Goal: Check status: Check status

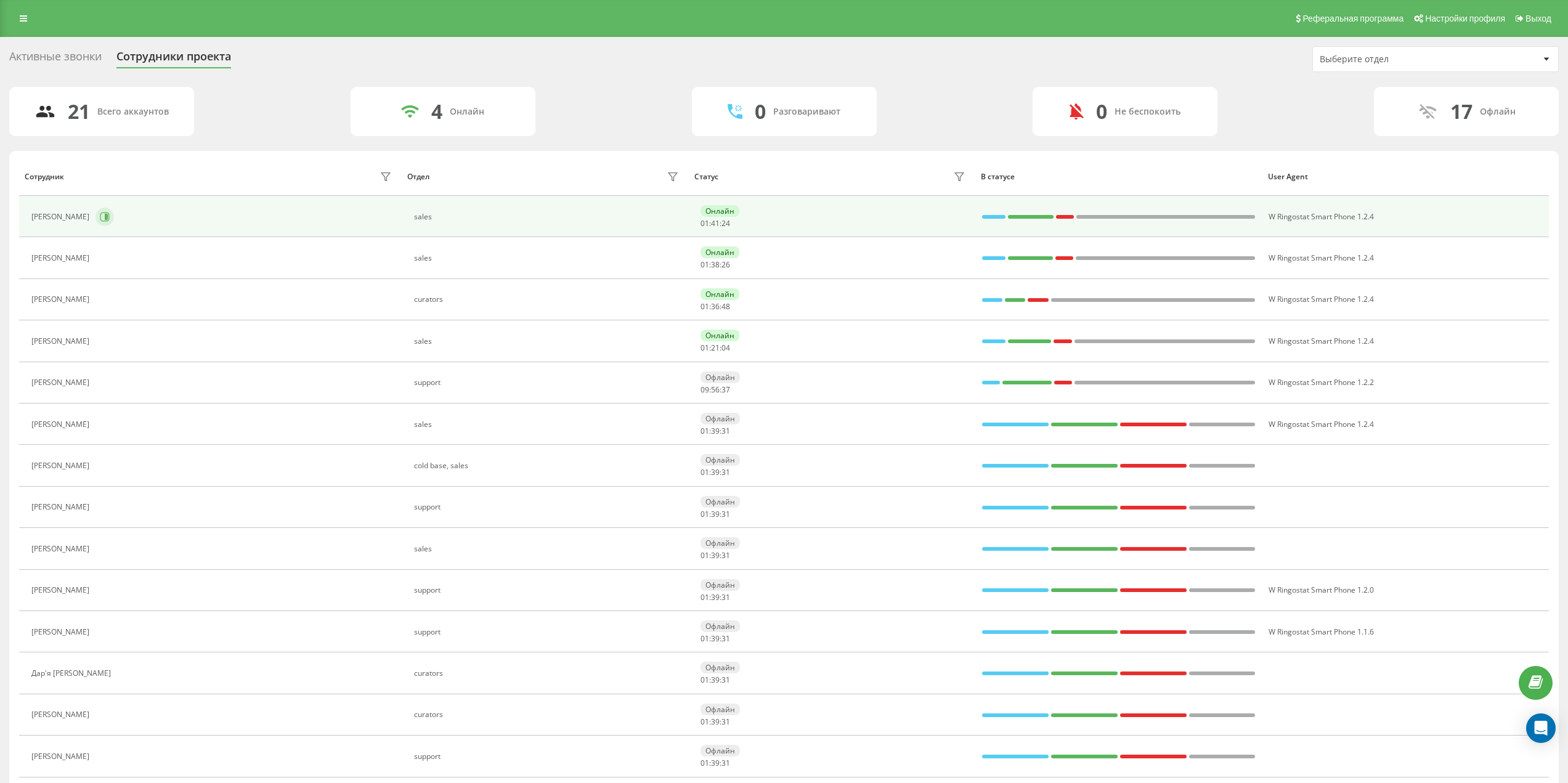
click at [100, 218] on icon at bounding box center [105, 216] width 9 height 9
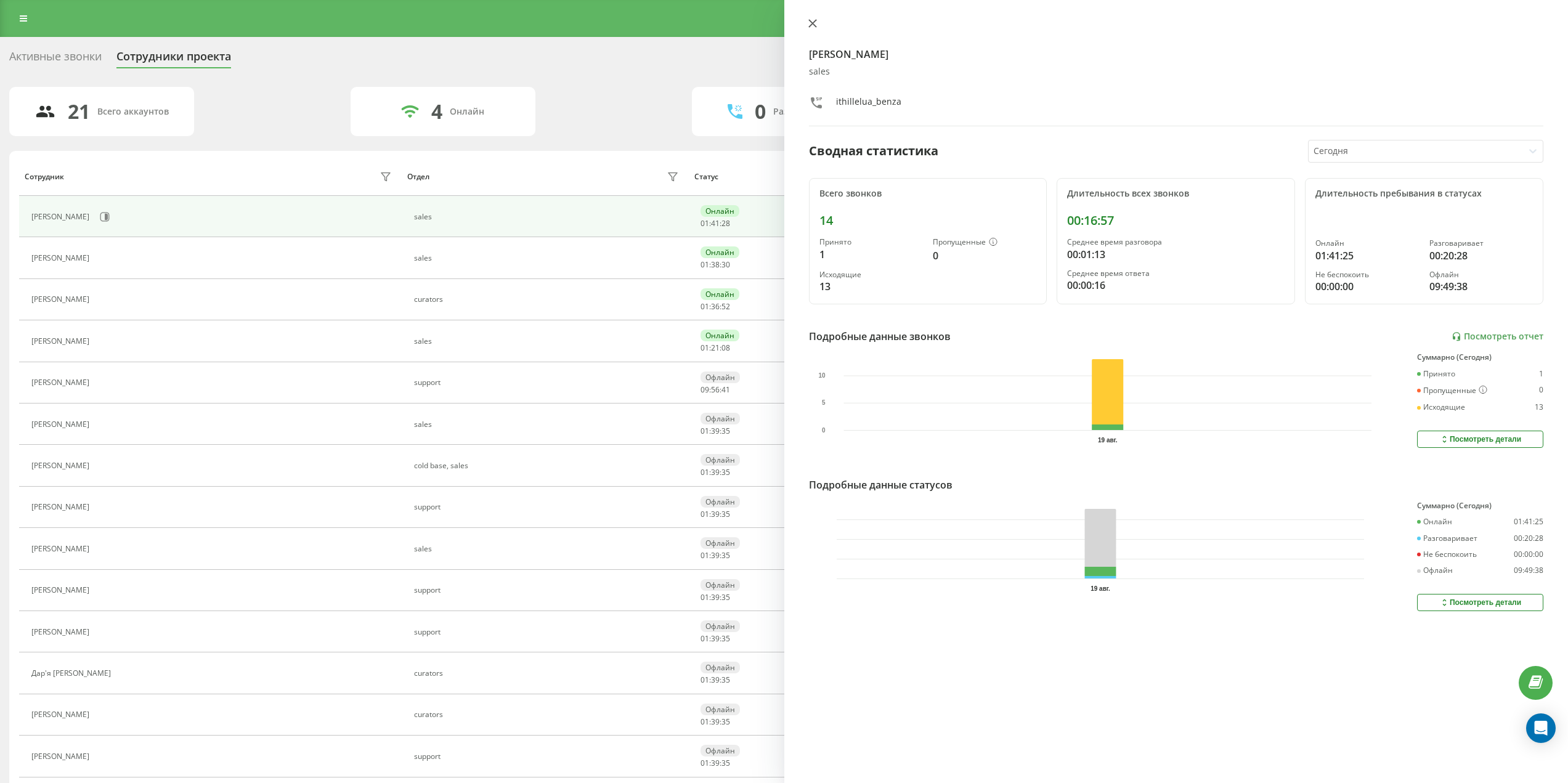
click at [810, 23] on icon at bounding box center [812, 24] width 9 height 9
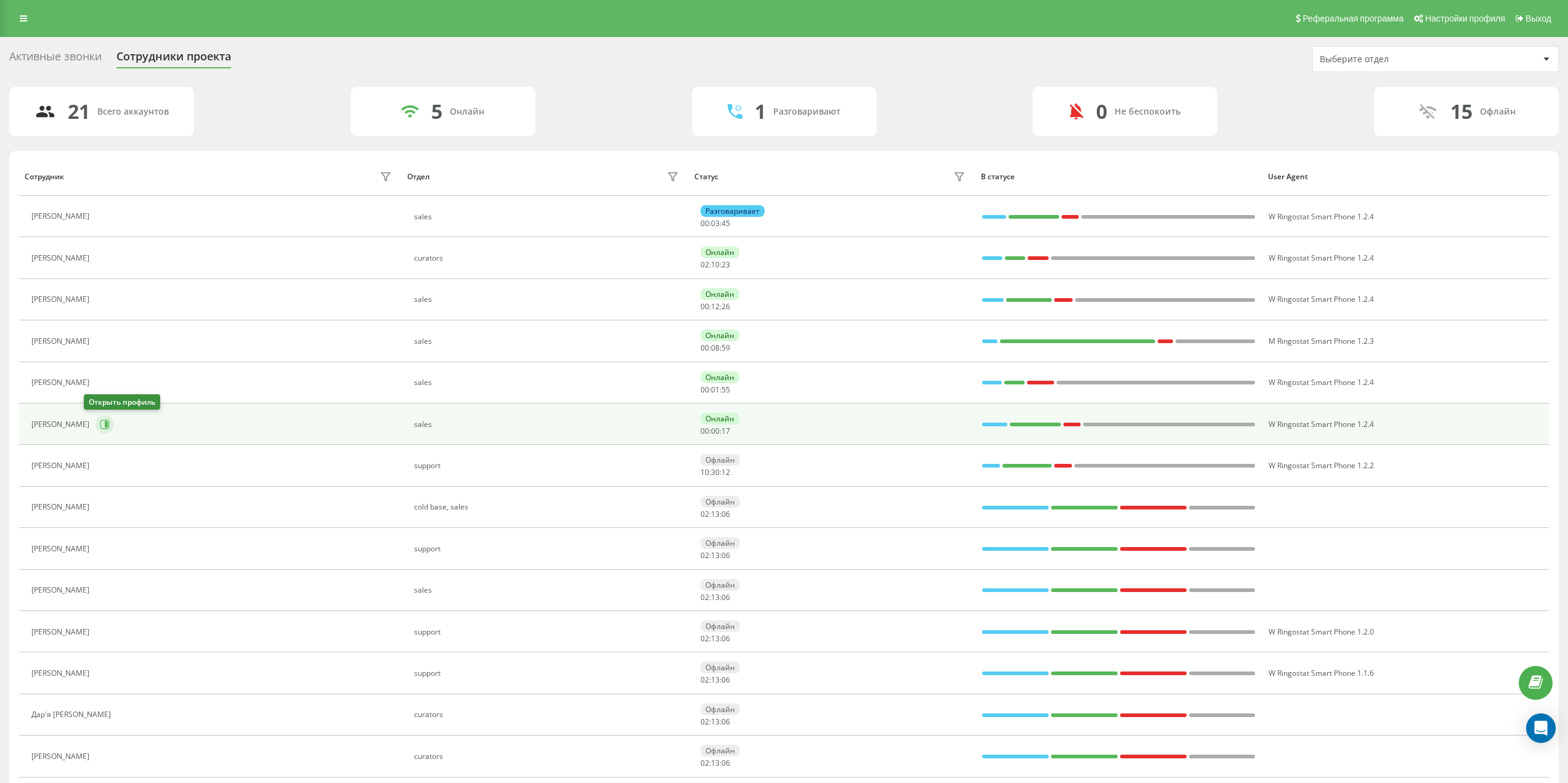
click at [98, 421] on button at bounding box center [105, 424] width 19 height 19
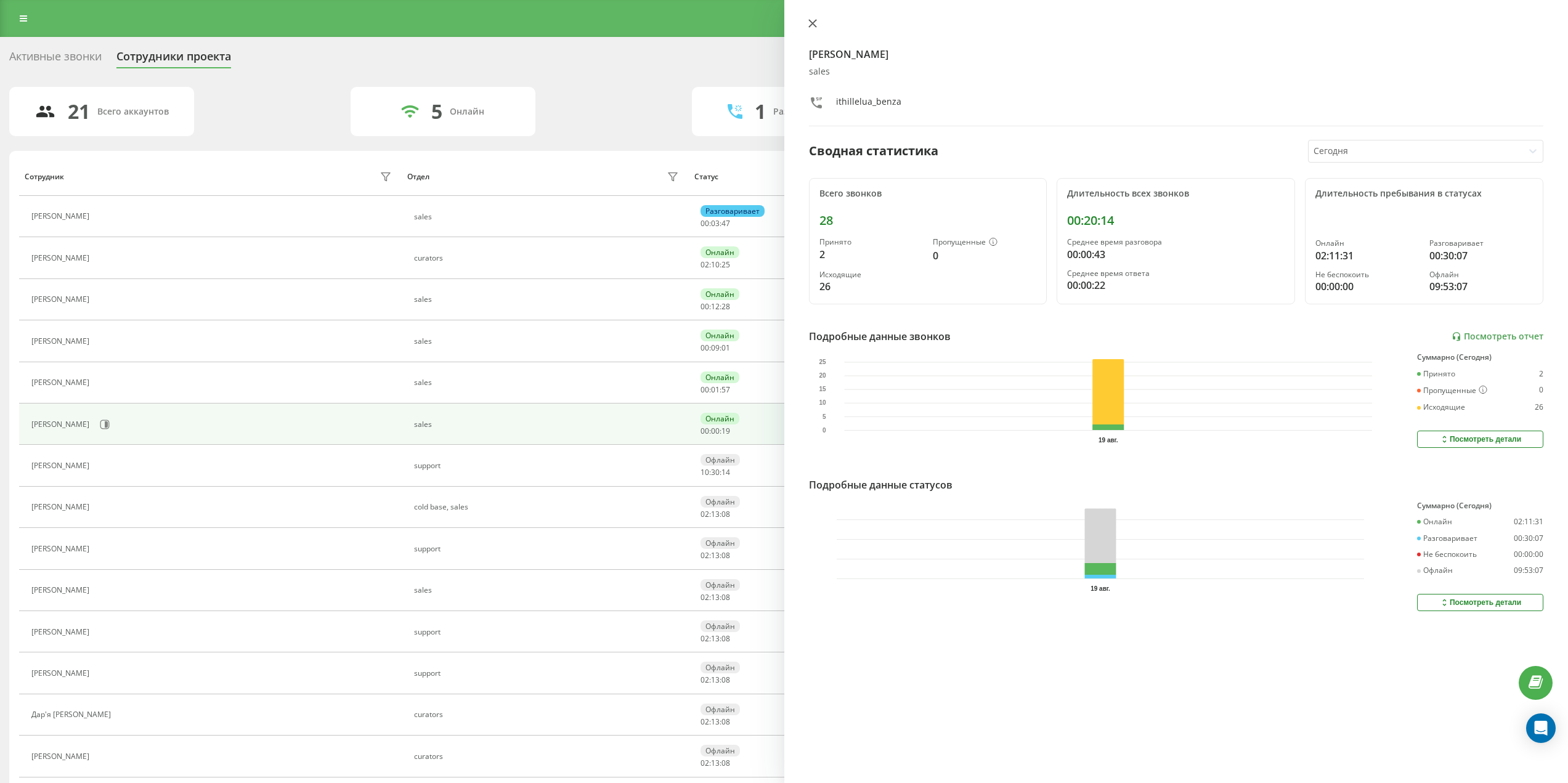
click at [811, 23] on icon at bounding box center [811, 23] width 7 height 7
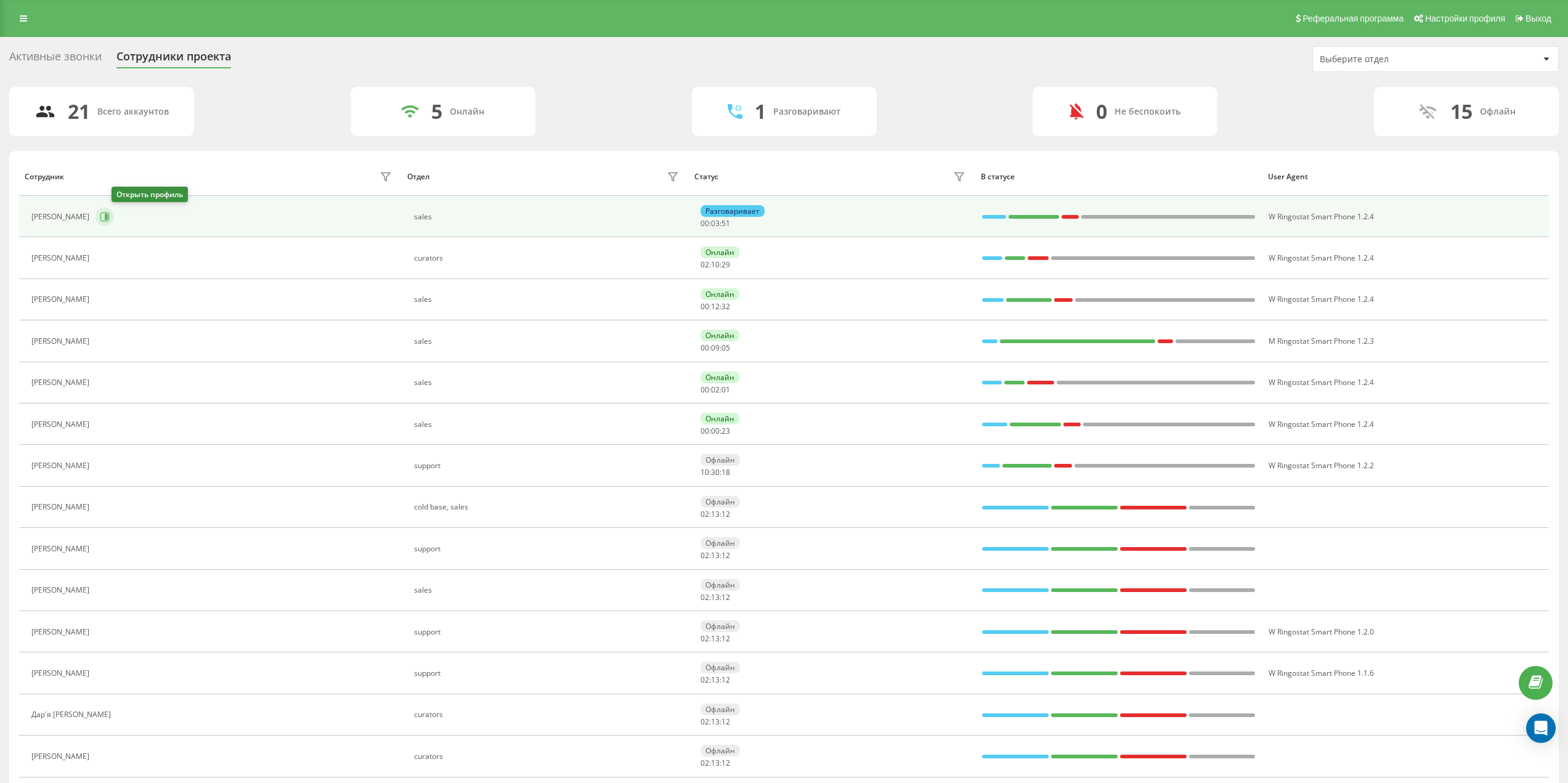
click at [108, 214] on icon at bounding box center [106, 216] width 3 height 6
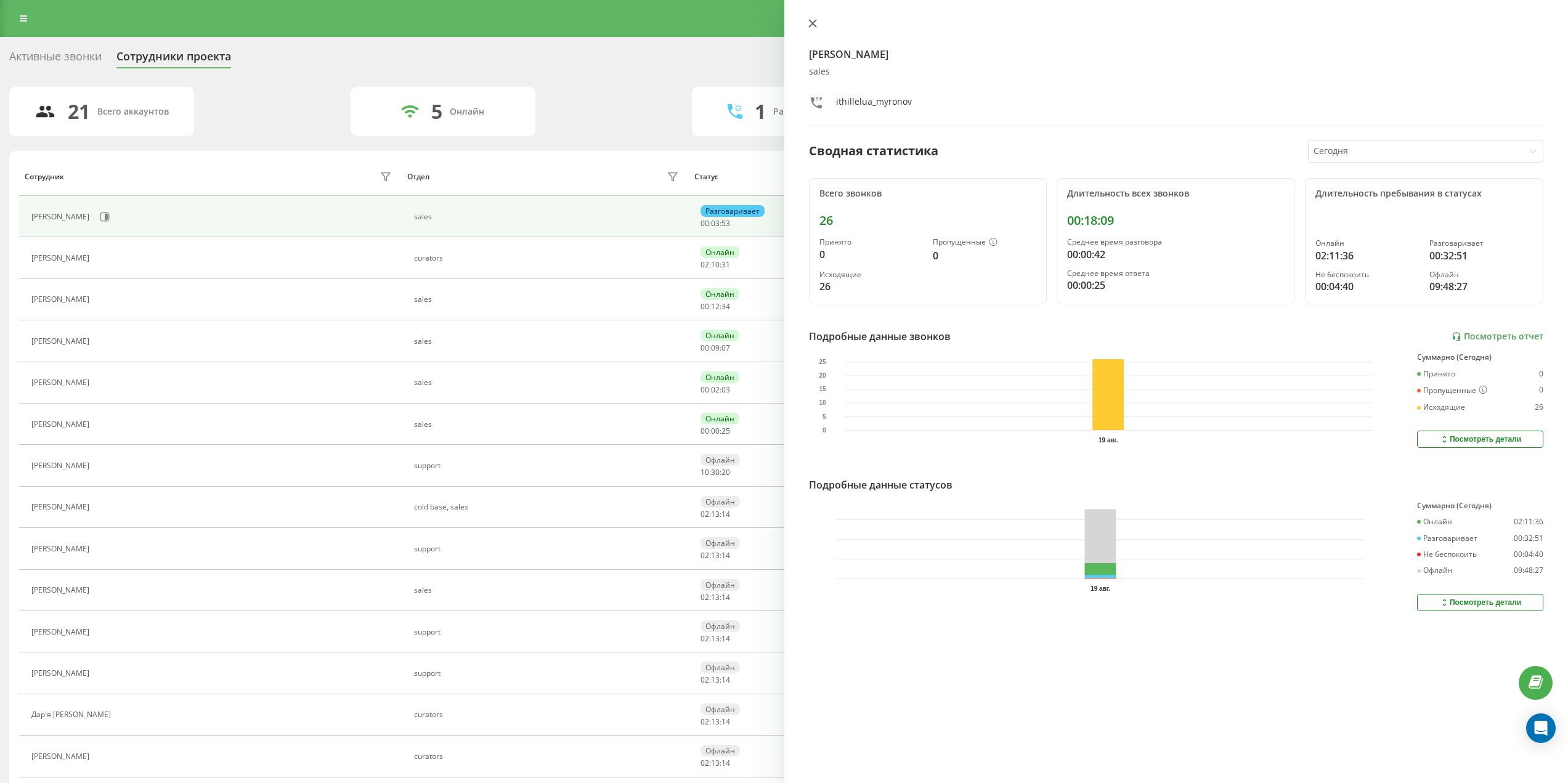
click at [806, 26] on button at bounding box center [812, 24] width 16 height 12
